Goal: Navigation & Orientation: Find specific page/section

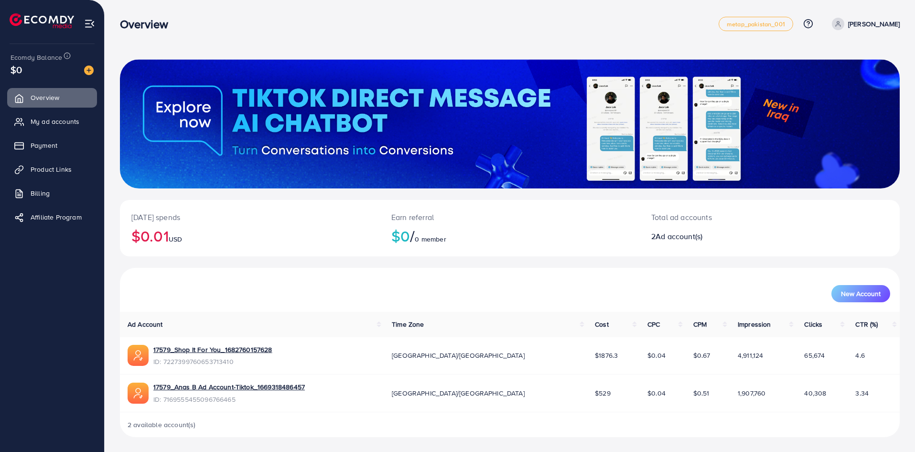
click at [62, 109] on ul "Overview My ad accounts Payment Product Links Billing Affiliate Program" at bounding box center [52, 160] width 104 height 152
click at [60, 120] on span "My ad accounts" at bounding box center [57, 122] width 49 height 10
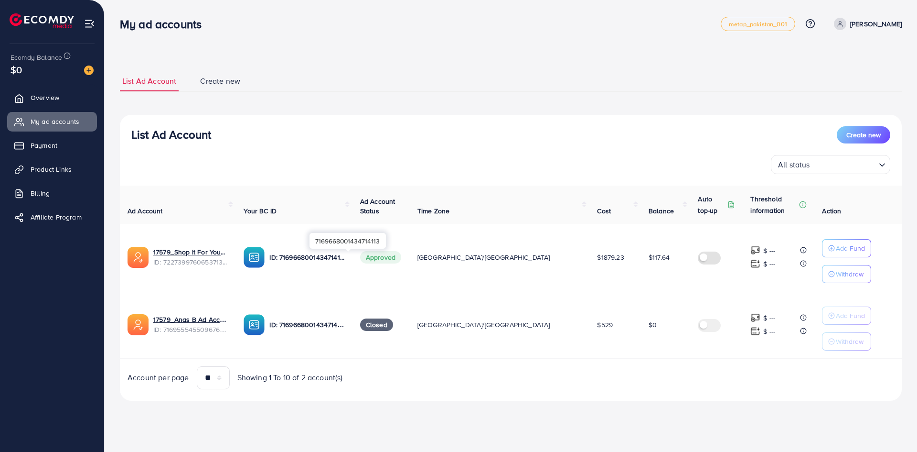
click at [326, 255] on p "ID: 7169668001434714113" at bounding box center [306, 256] width 75 height 11
click at [203, 257] on span "ID: 7227399760653713410" at bounding box center [190, 262] width 75 height 10
click at [206, 250] on link "17579_Shop It For You_1682760157628" at bounding box center [190, 252] width 75 height 10
click at [66, 151] on link "Payment" at bounding box center [52, 145] width 90 height 19
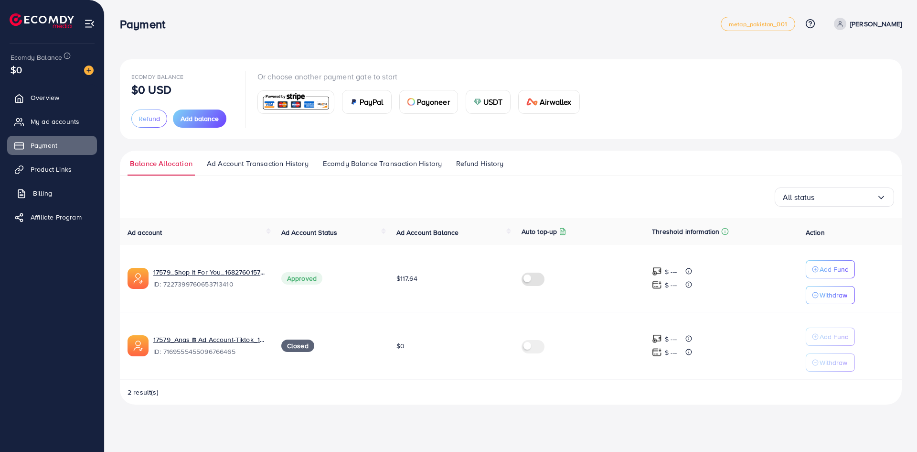
click at [70, 189] on link "Billing" at bounding box center [52, 192] width 90 height 19
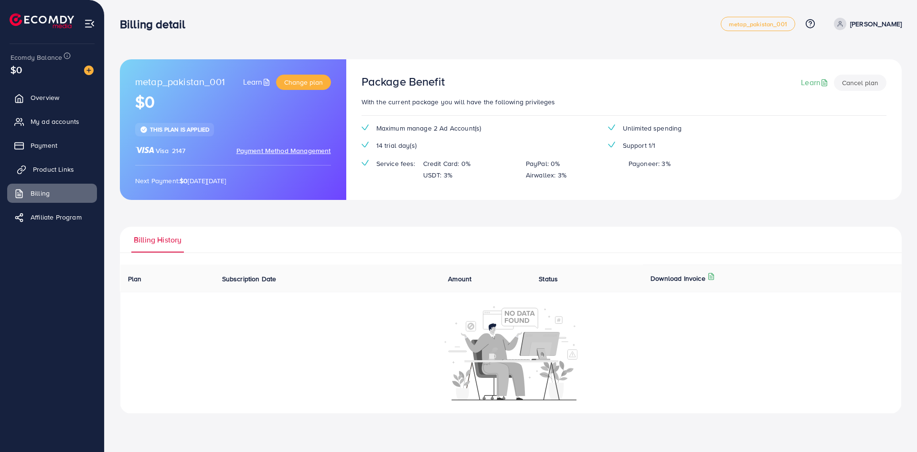
click at [77, 169] on link "Product Links" at bounding box center [52, 169] width 90 height 19
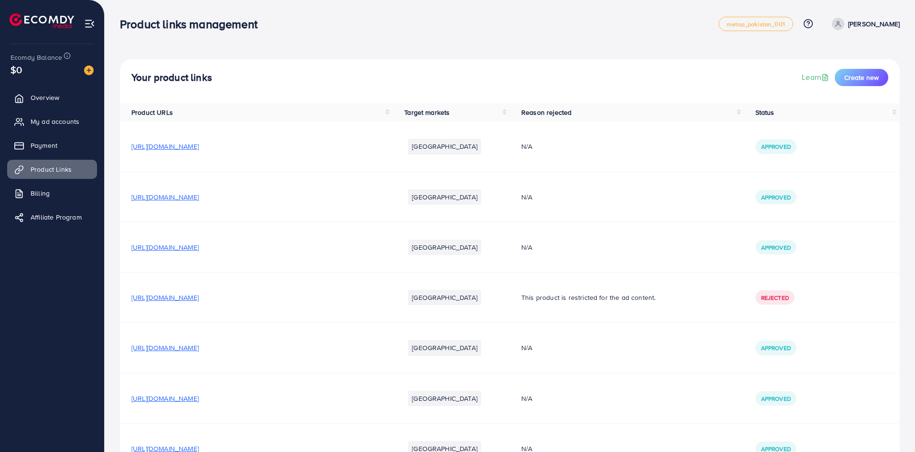
click at [73, 158] on ul "Overview My ad accounts Payment Product Links Billing Affiliate Program" at bounding box center [52, 160] width 104 height 152
click at [71, 136] on link "Payment" at bounding box center [52, 145] width 90 height 19
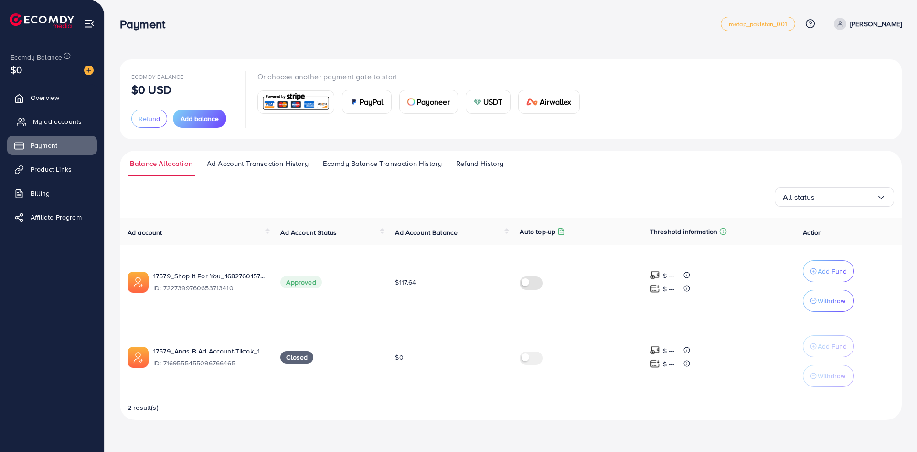
click at [70, 126] on span "My ad accounts" at bounding box center [57, 122] width 49 height 10
